Goal: Transaction & Acquisition: Purchase product/service

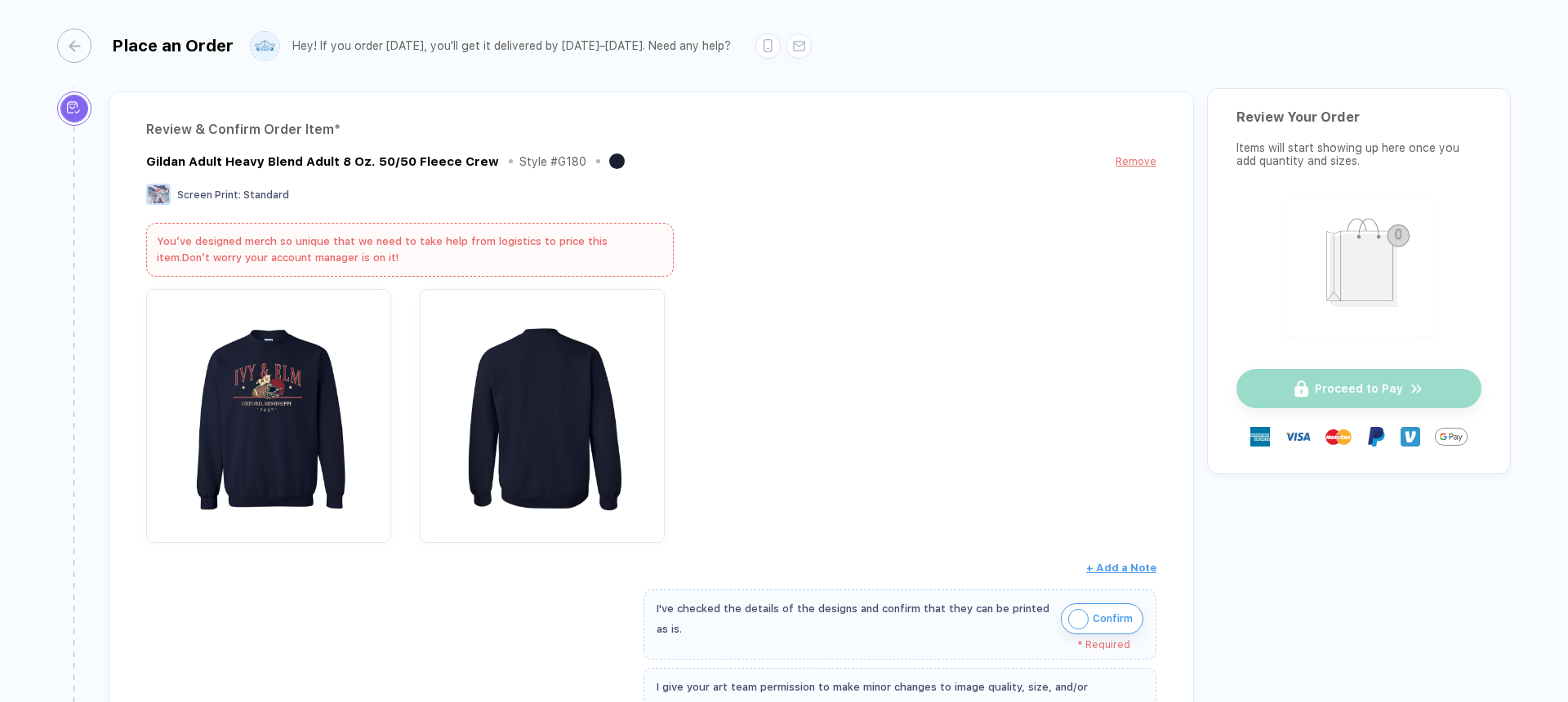
scroll to position [157, 0]
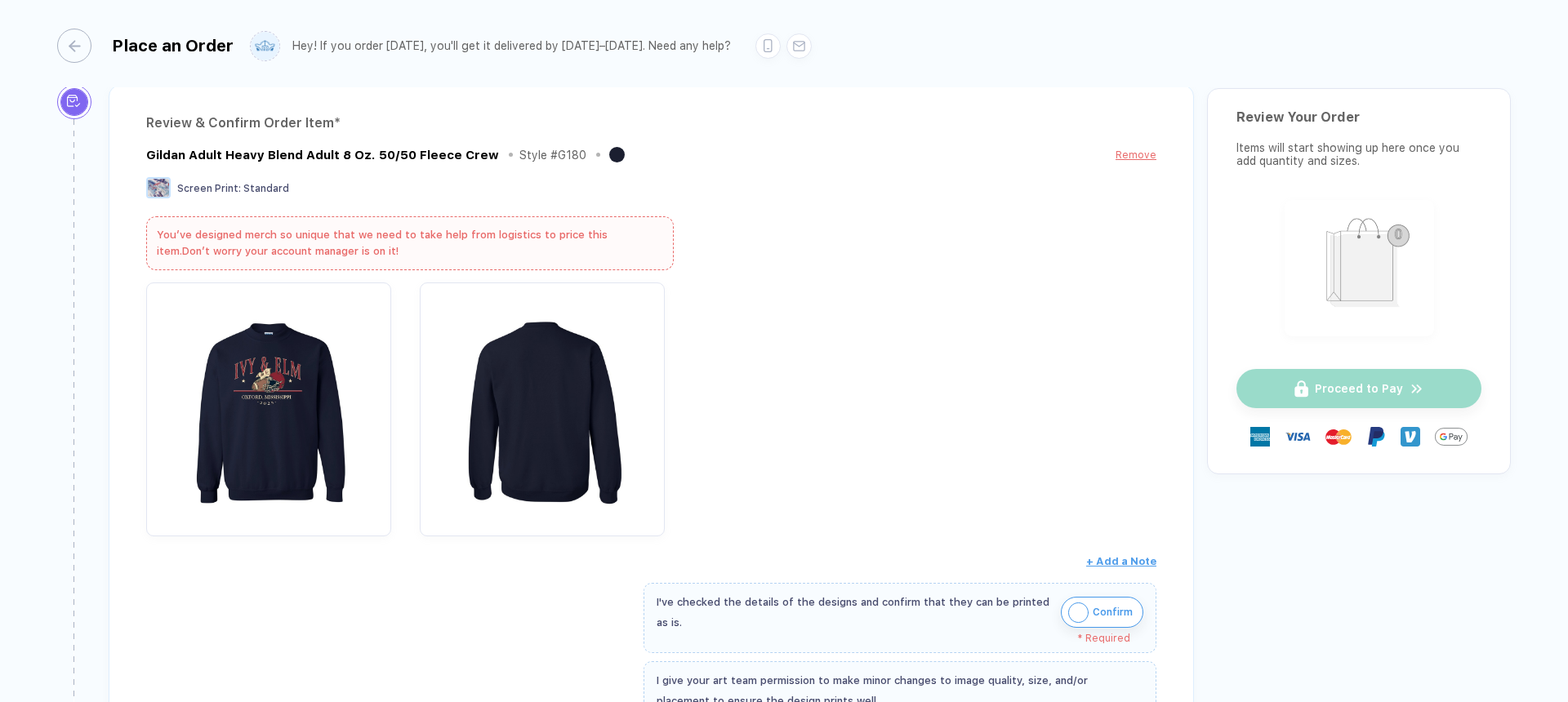
click at [890, 252] on div "Gildan Adult Heavy Blend Adult 8 Oz. 50/50 Fleece Crew Style # G180 Remove Scre…" at bounding box center [651, 360] width 1010 height 431
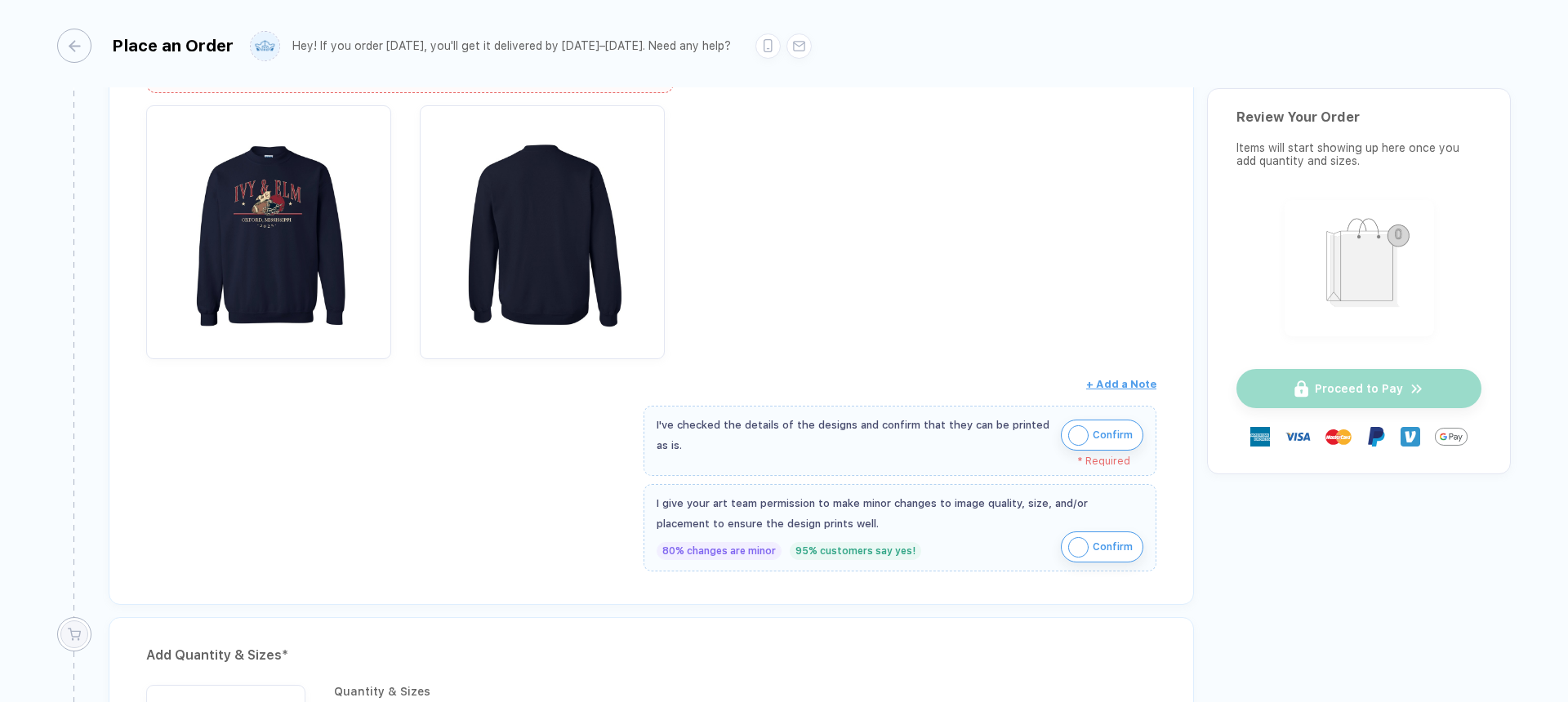
scroll to position [341, 0]
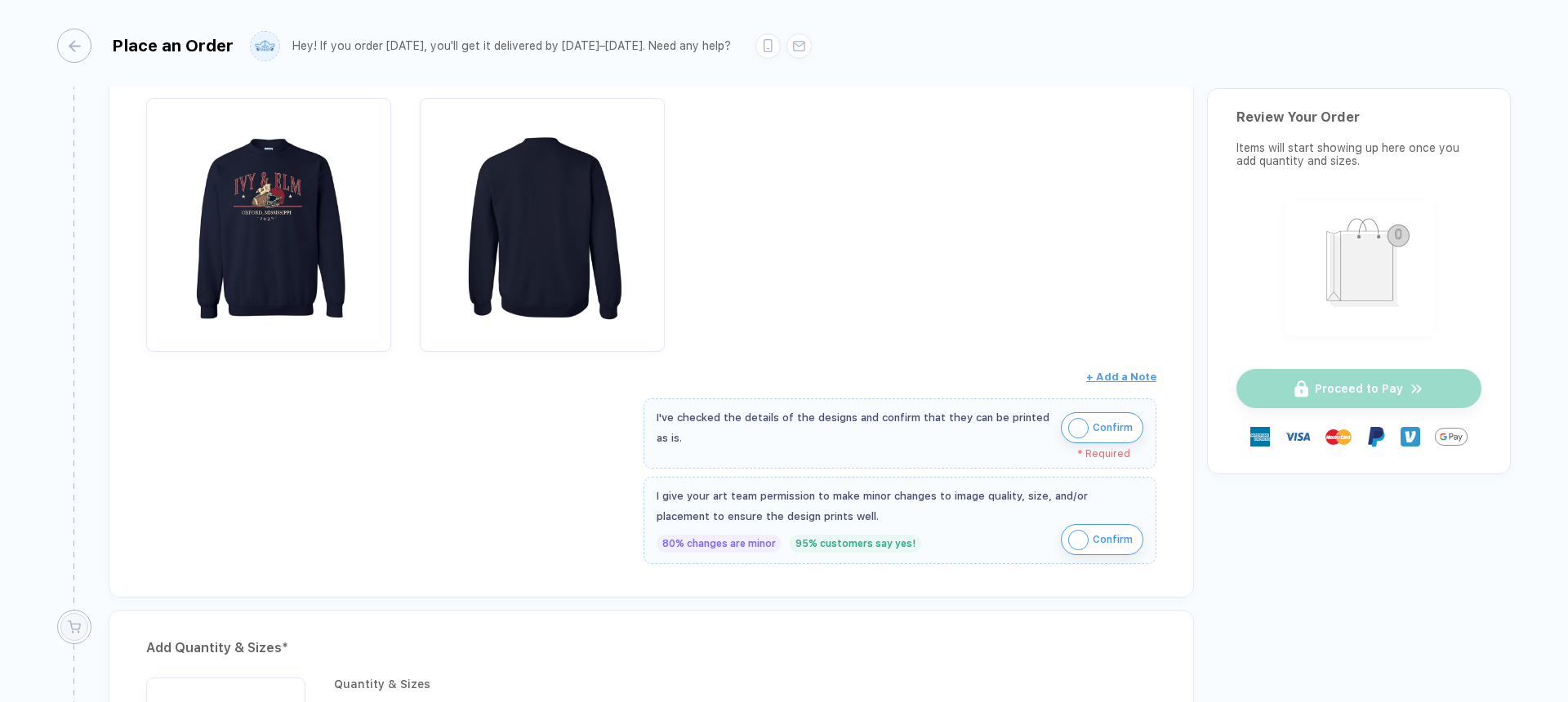
click at [1108, 433] on span "Confirm" at bounding box center [1113, 428] width 40 height 26
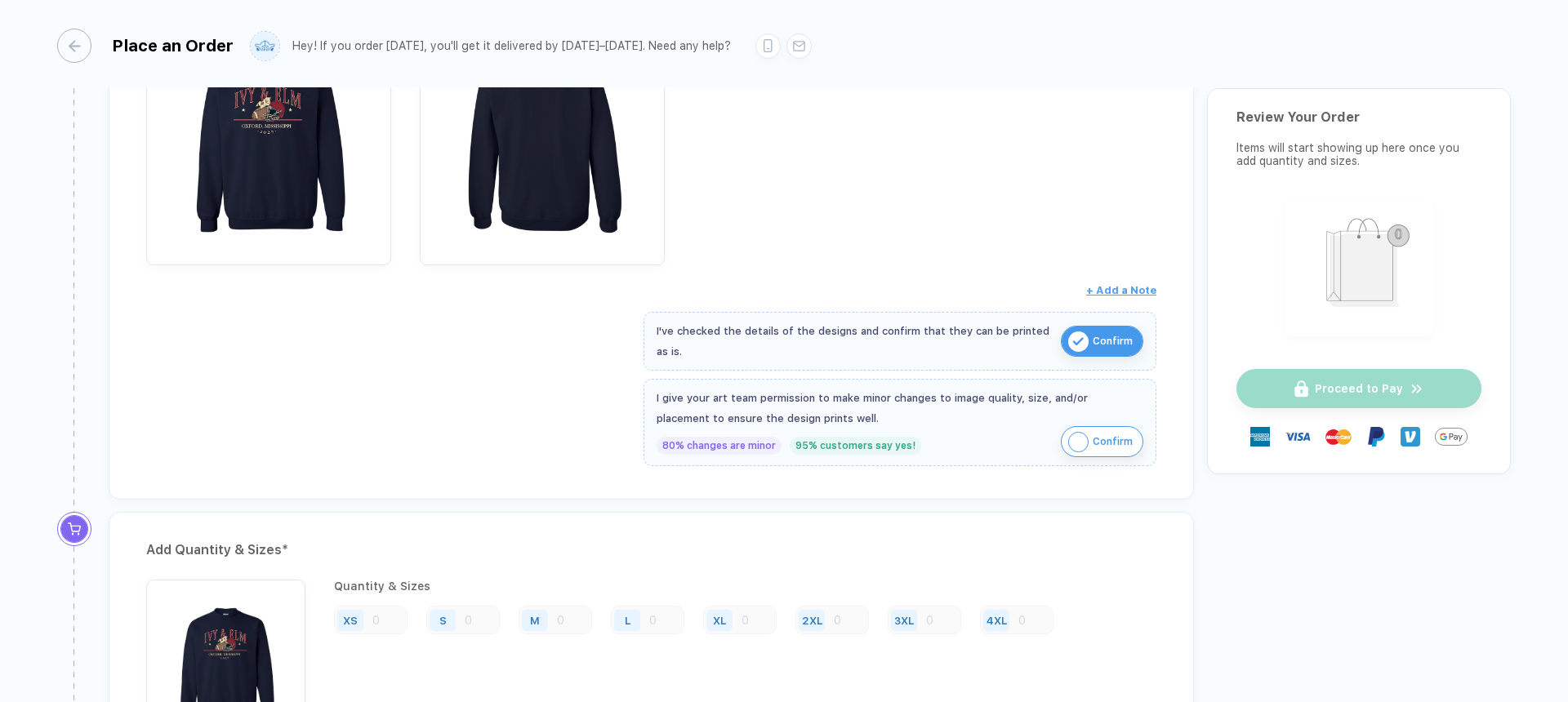
scroll to position [431, 0]
click at [1094, 452] on button "Confirm" at bounding box center [1102, 440] width 83 height 31
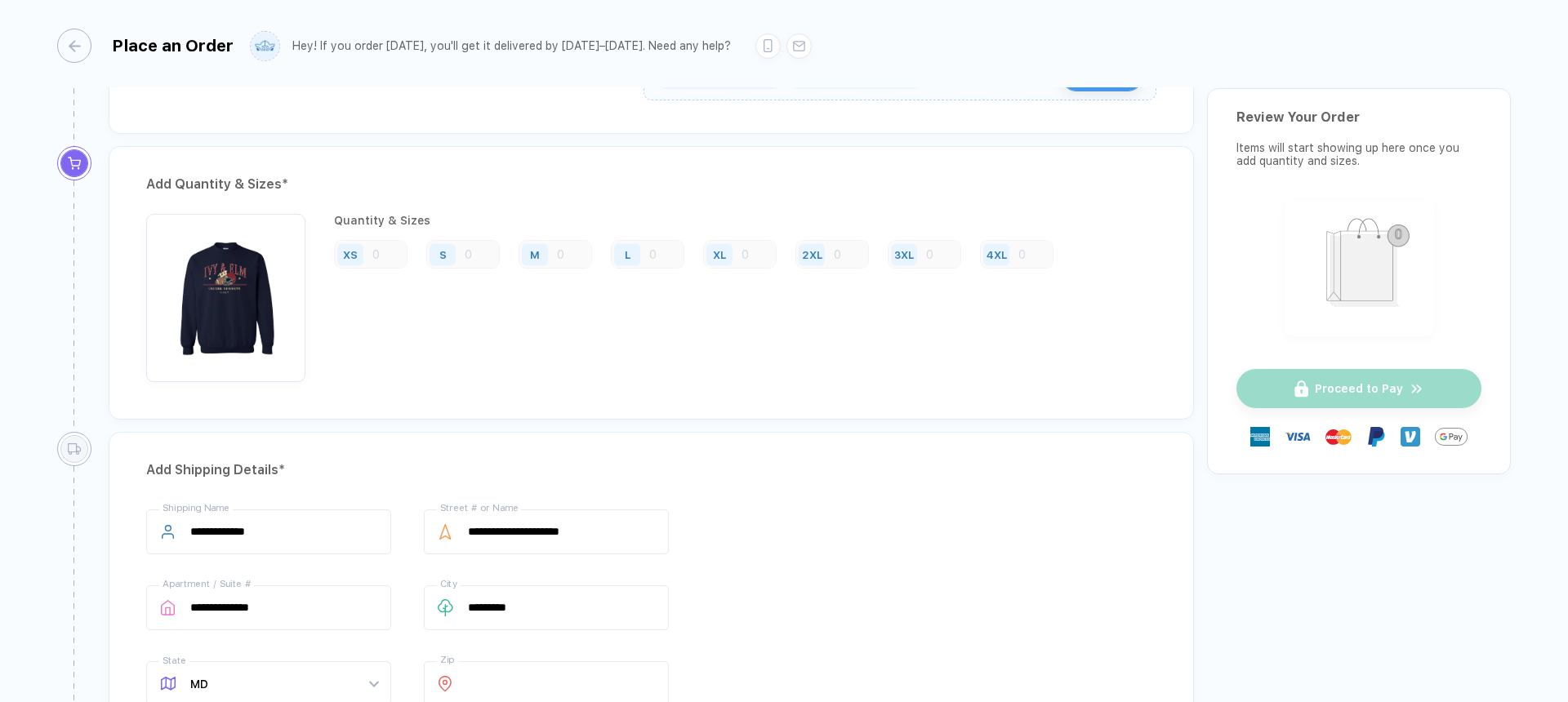
scroll to position [803, 0]
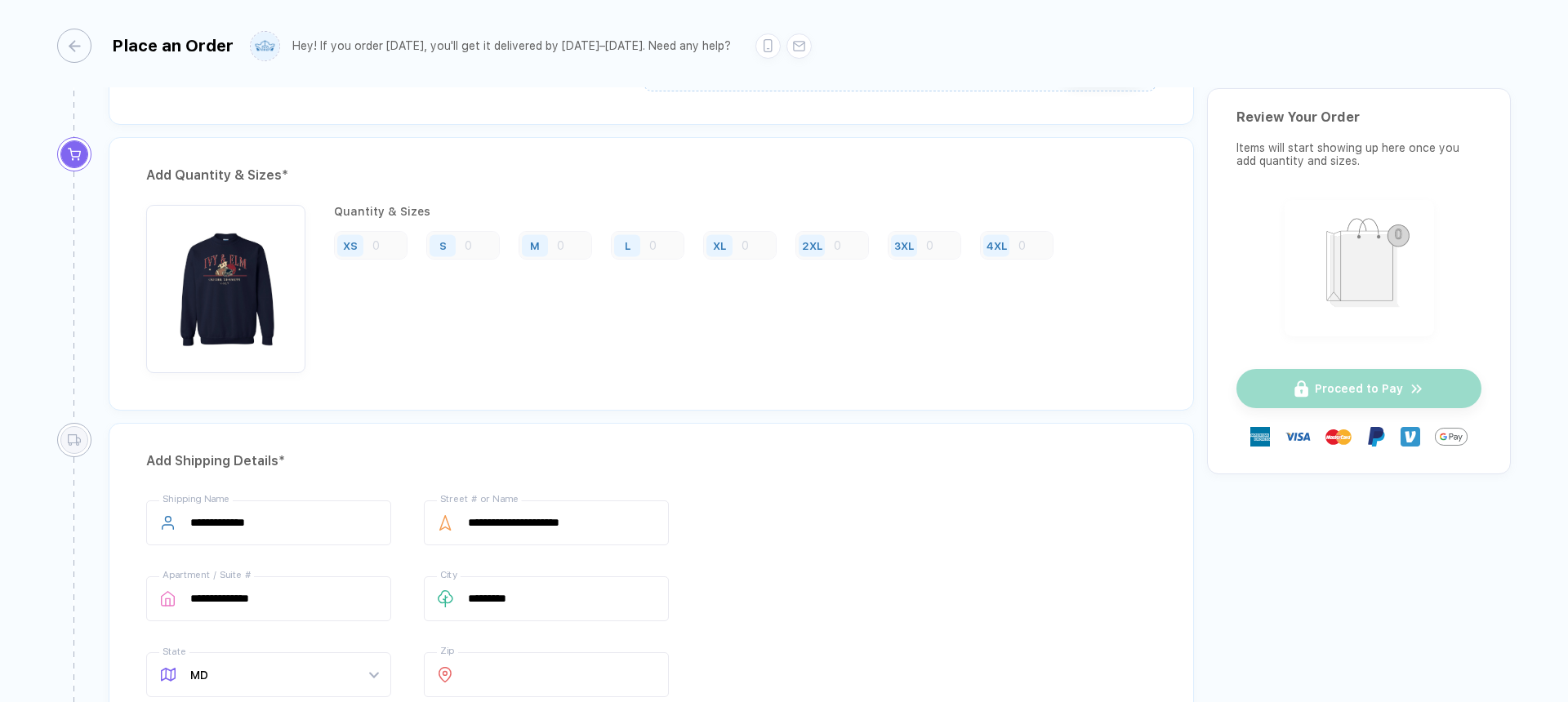
click at [474, 246] on div "S" at bounding box center [463, 245] width 73 height 29
click at [467, 247] on div "S" at bounding box center [463, 245] width 73 height 29
click at [481, 231] on div "S" at bounding box center [463, 245] width 73 height 29
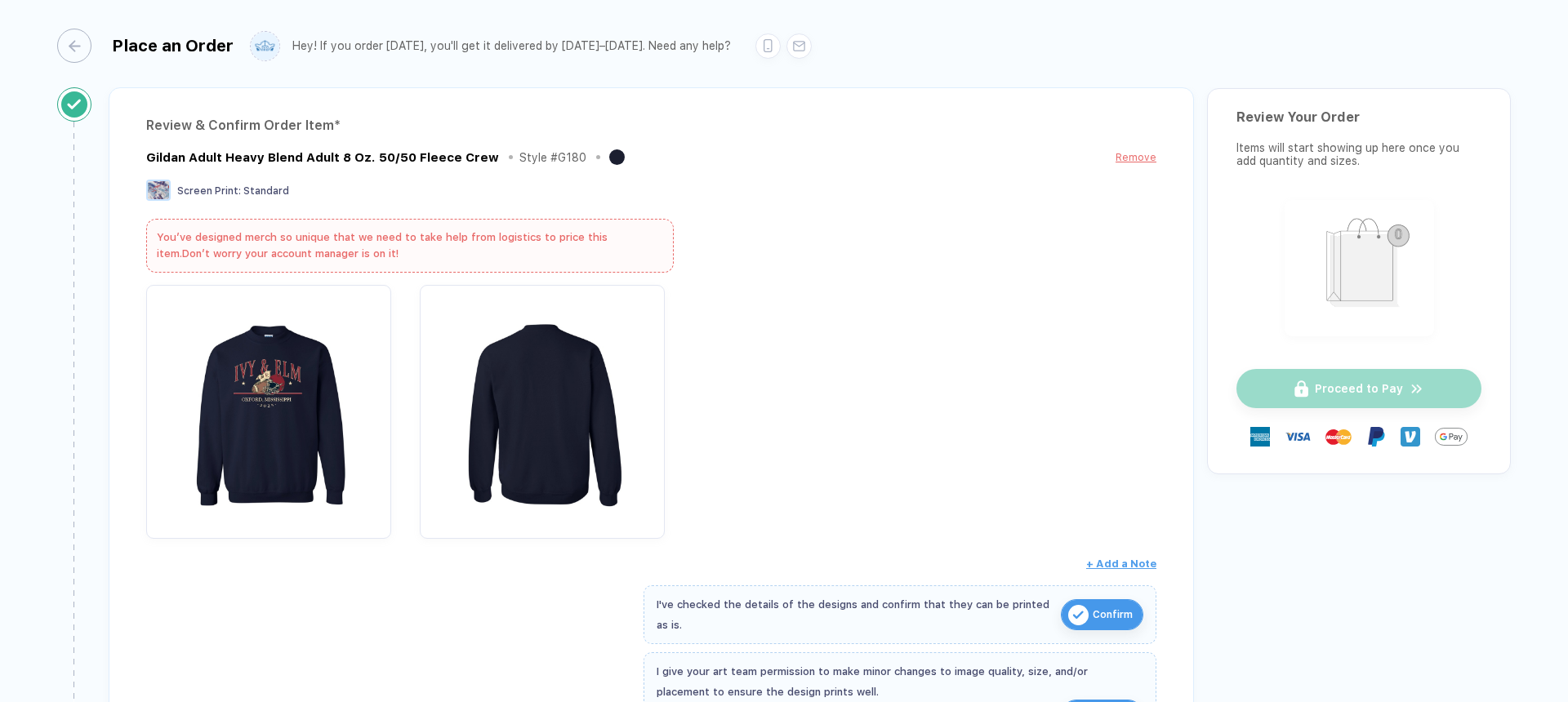
scroll to position [159, 0]
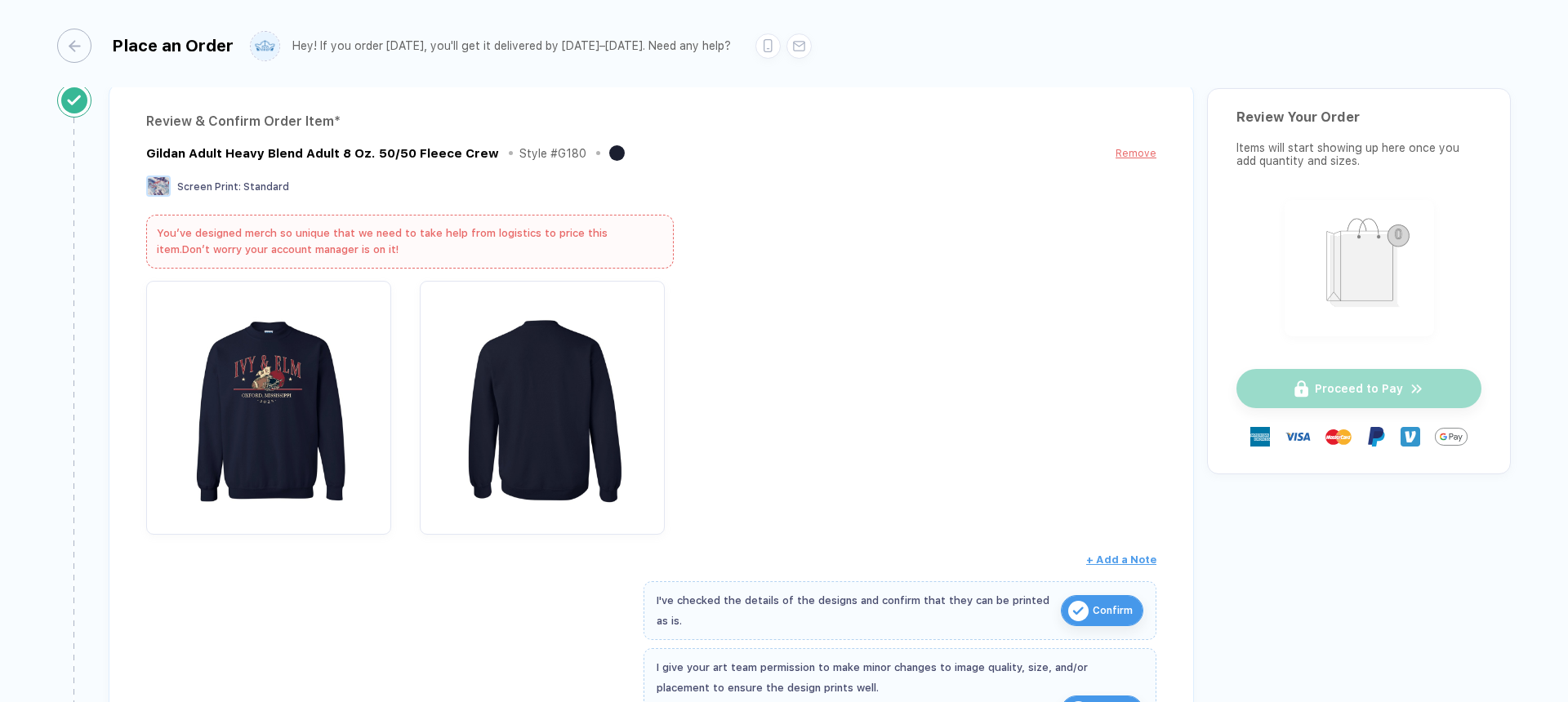
click at [1033, 363] on div at bounding box center [651, 407] width 1010 height 254
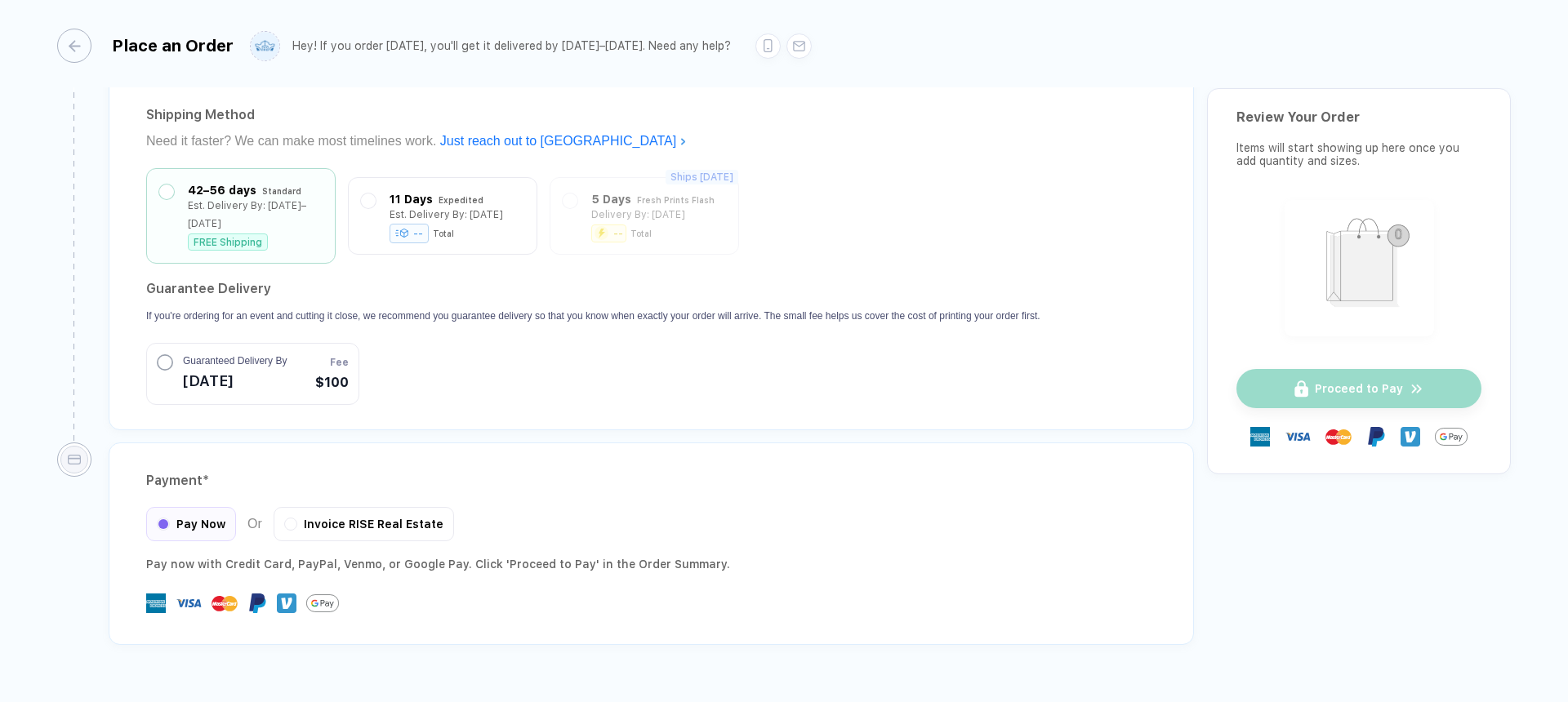
scroll to position [1427, 0]
click at [983, 390] on div "**********" at bounding box center [651, 117] width 1086 height 636
click at [469, 206] on div "Est. Delivery By: [DATE]" at bounding box center [447, 215] width 113 height 18
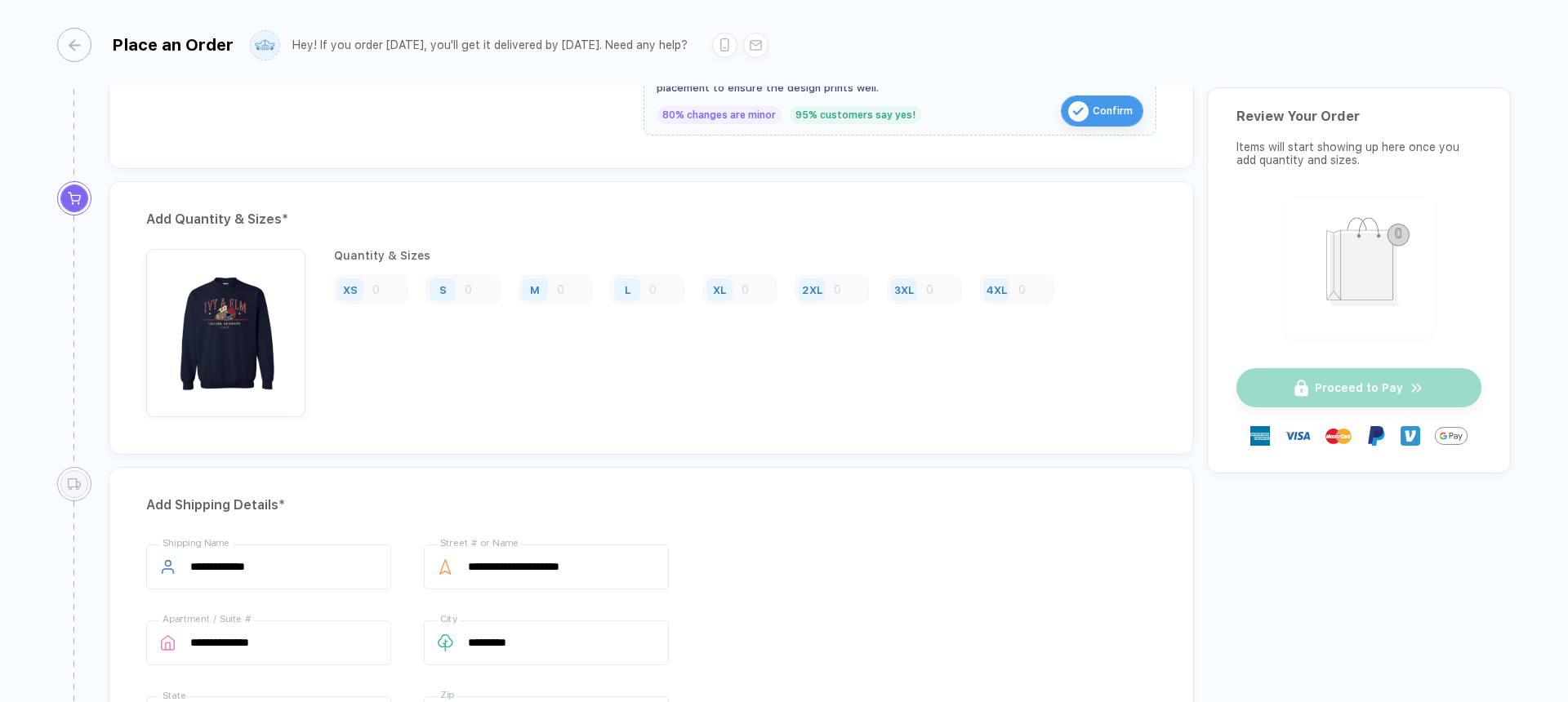
scroll to position [759, 0]
click at [467, 281] on div "S" at bounding box center [463, 289] width 73 height 29
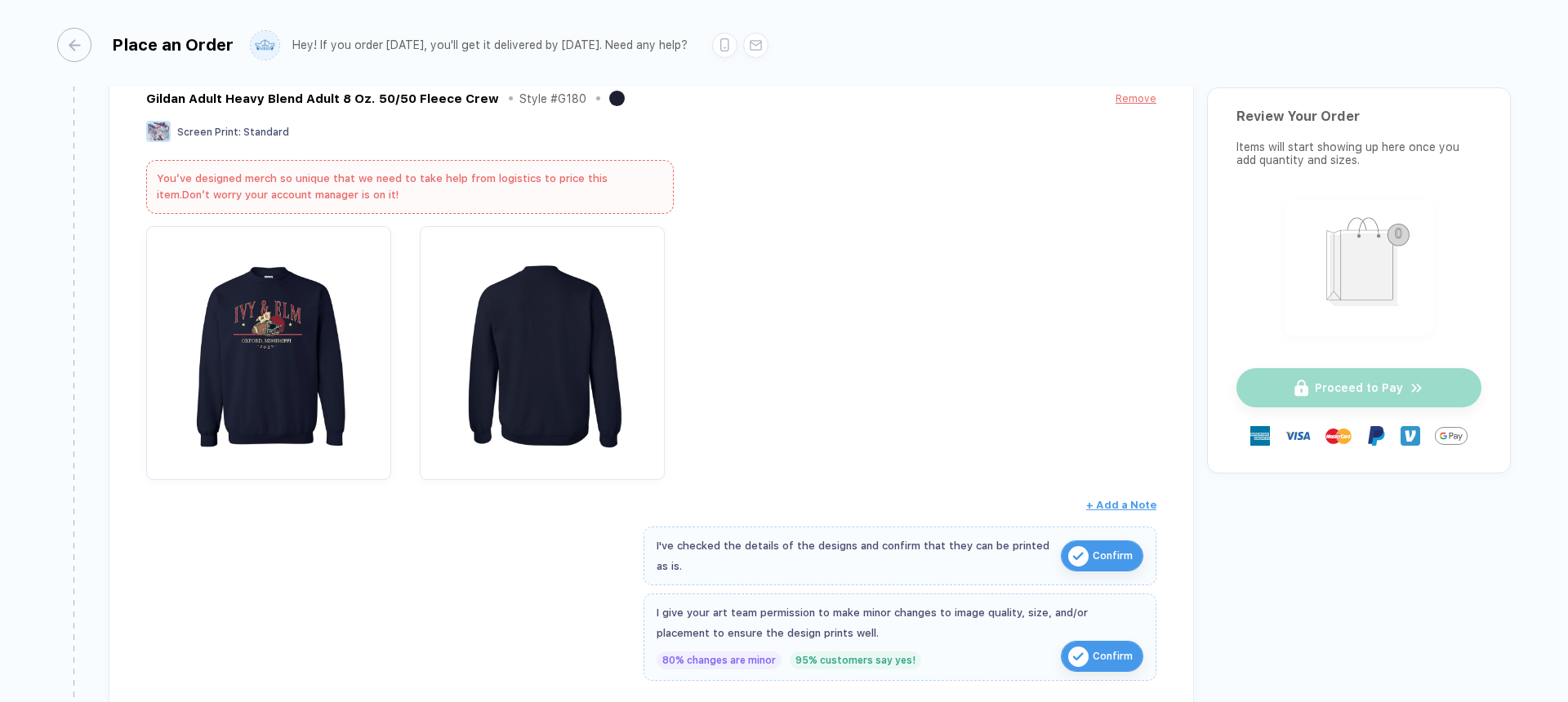
scroll to position [0, 0]
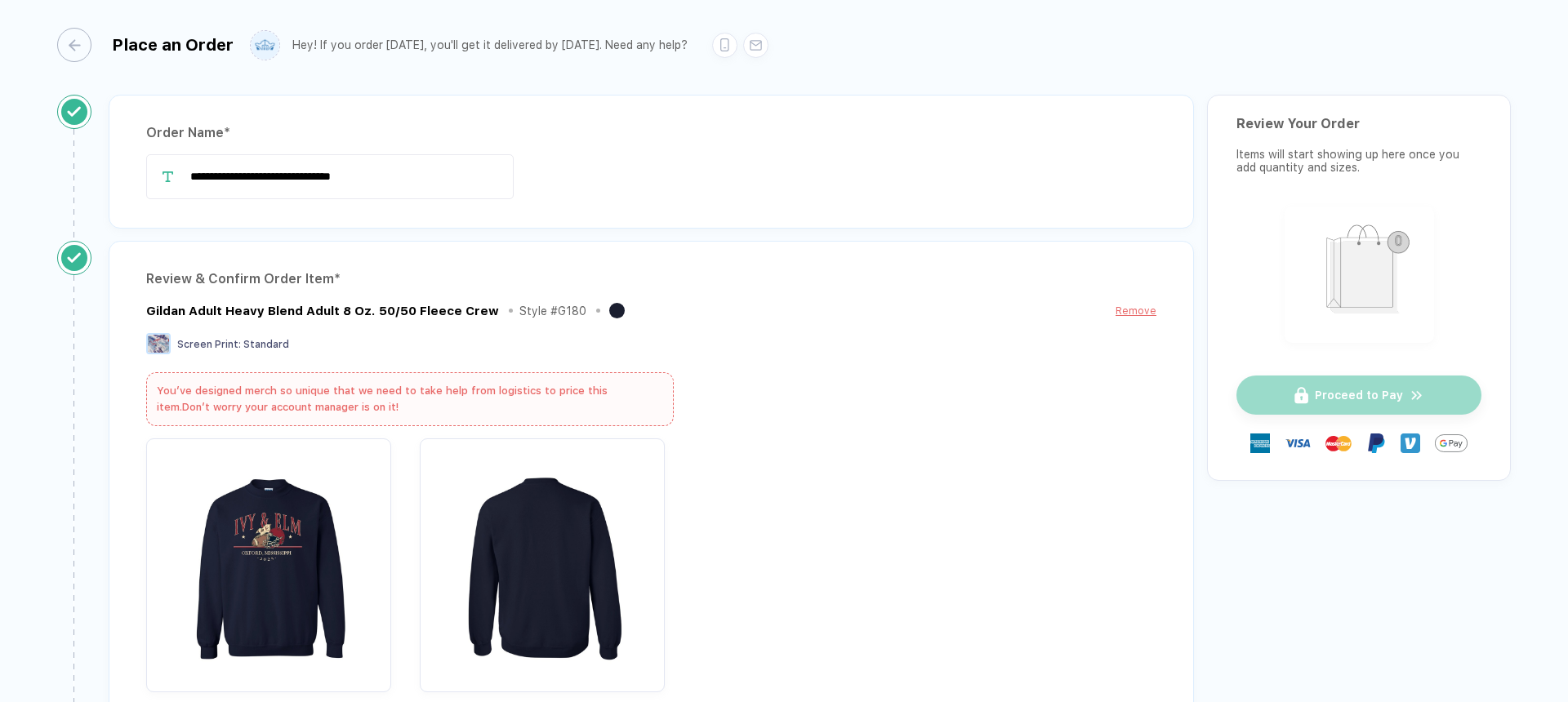
click at [728, 315] on div "Gildan Adult Heavy Blend Adult 8 Oz. 50/50 Fleece Crew Style # G180 Remove" at bounding box center [651, 310] width 1010 height 20
click at [495, 398] on div "You’ve designed merch so unique that we need to take help from logistics to pri…" at bounding box center [410, 399] width 528 height 54
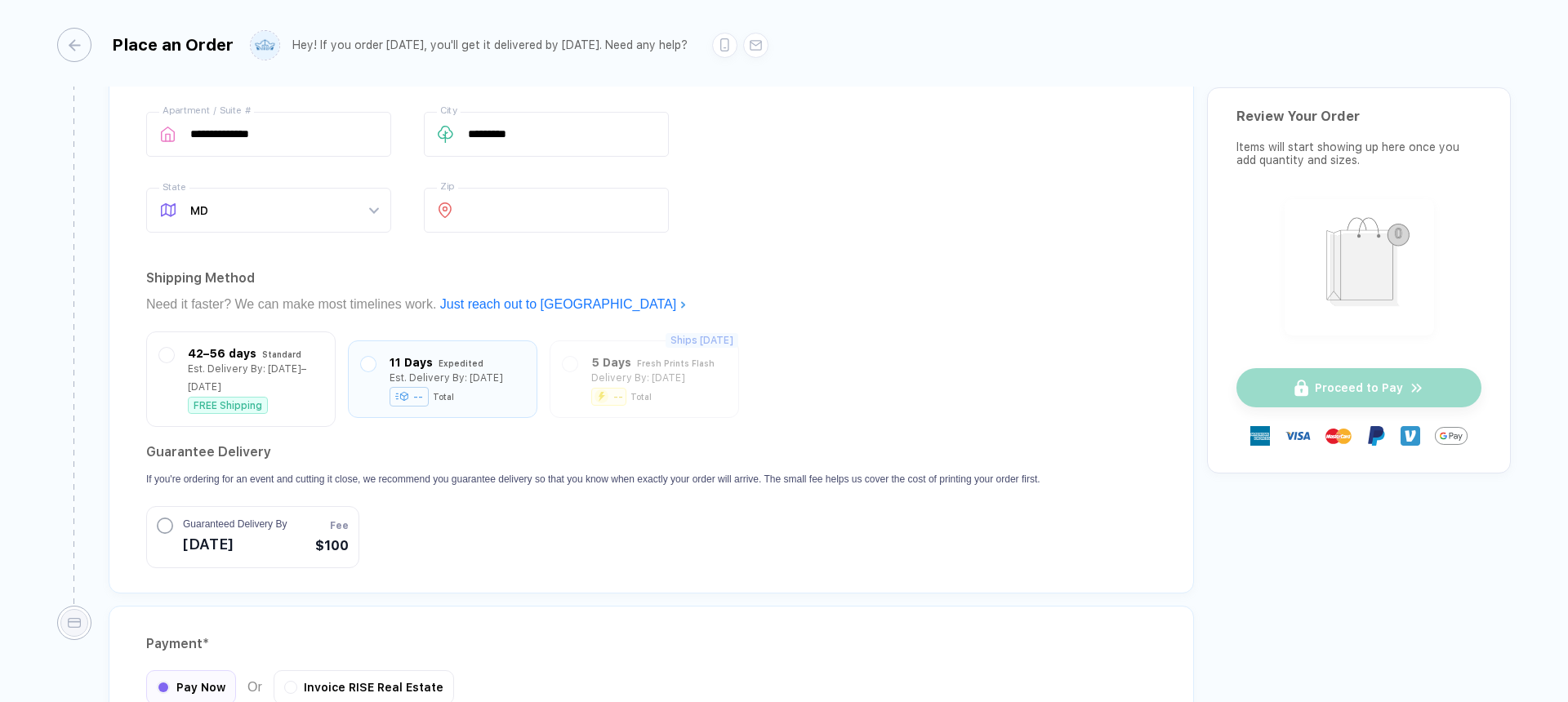
scroll to position [1269, 0]
click at [670, 487] on section "Guarantee Delivery If you're ordering for an event and cutting it close, we rec…" at bounding box center [594, 501] width 895 height 129
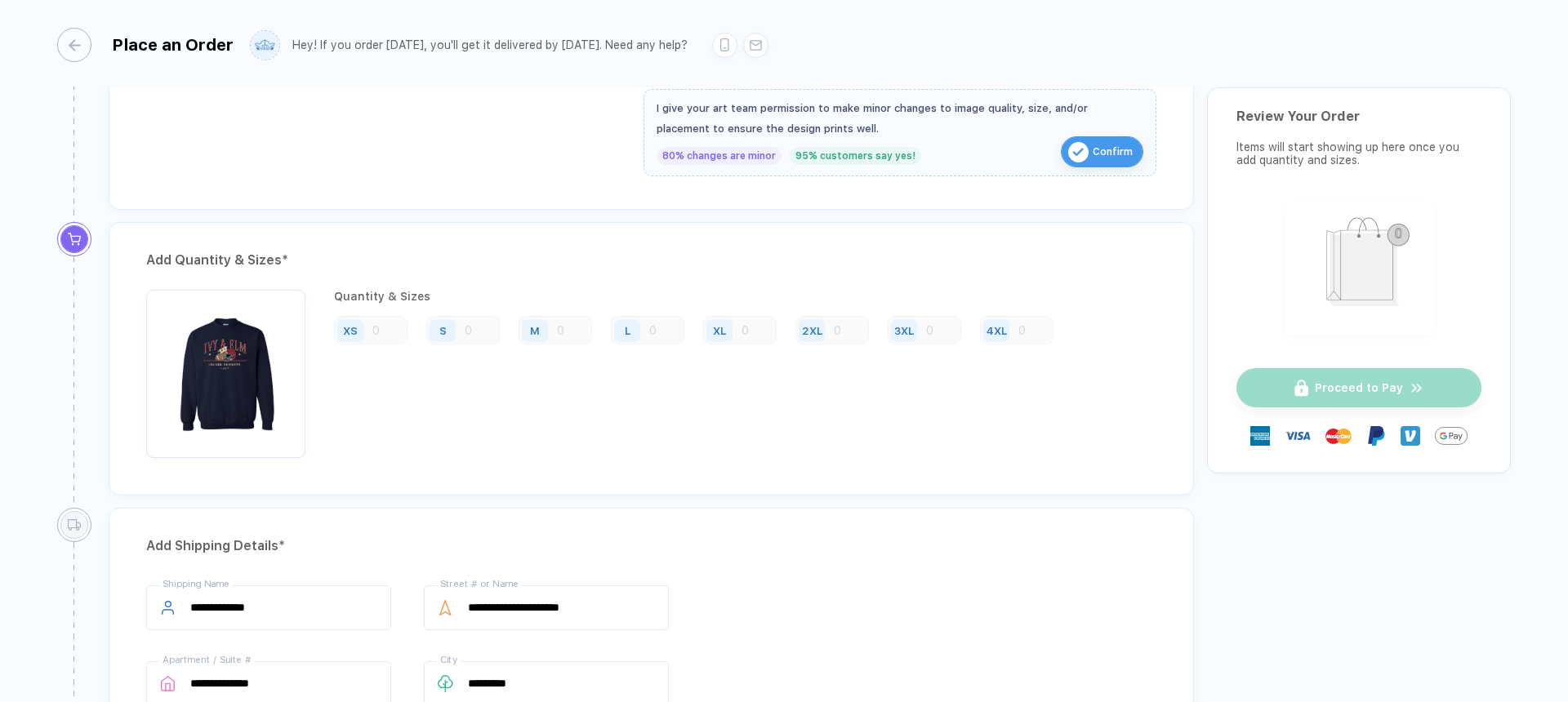
scroll to position [706, 0]
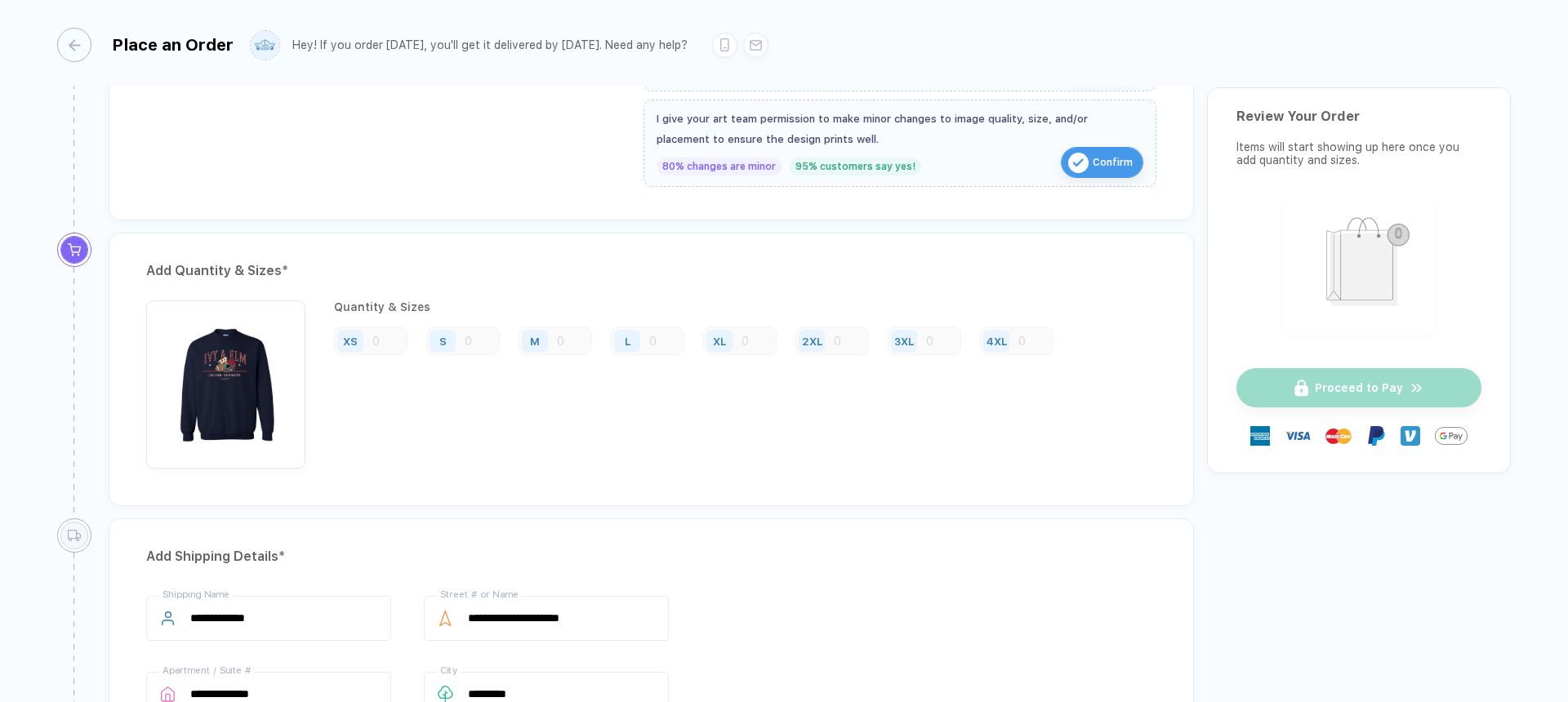
click at [463, 337] on div "S" at bounding box center [445, 341] width 37 height 29
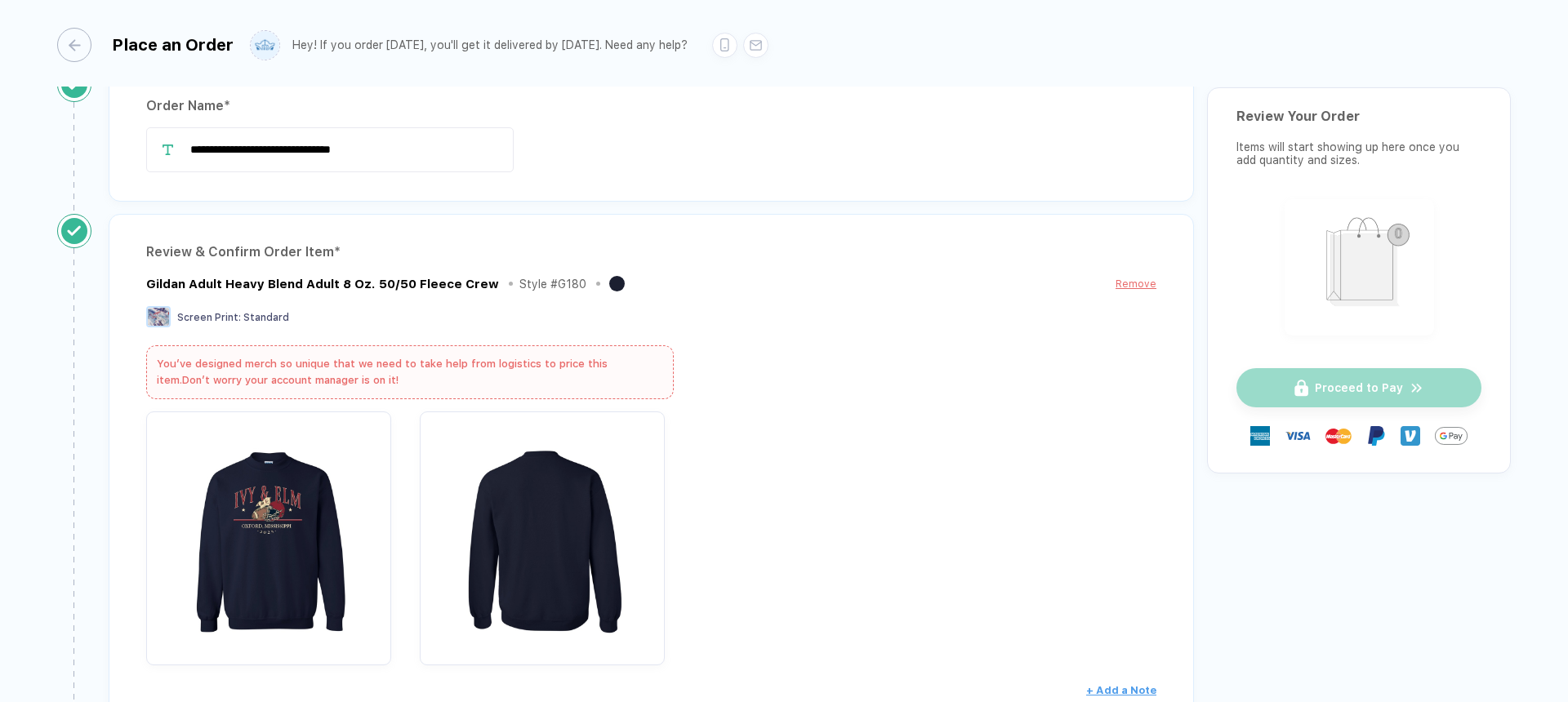
scroll to position [0, 0]
